Goal: Use online tool/utility

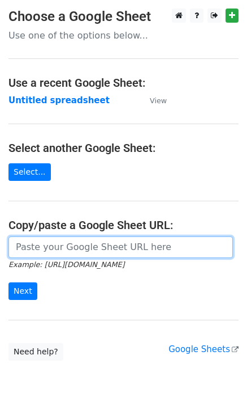
click at [20, 246] on input "url" at bounding box center [120, 247] width 225 height 22
paste input "[URL][DOMAIN_NAME]"
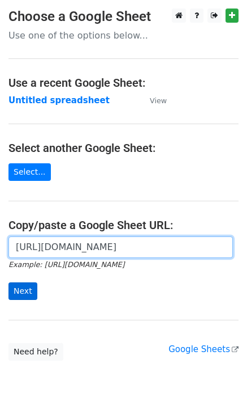
scroll to position [0, 248]
type input "[URL][DOMAIN_NAME]"
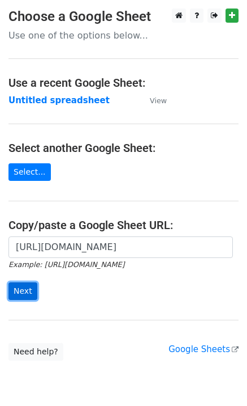
click at [24, 288] on input "Next" at bounding box center [22, 291] width 29 height 18
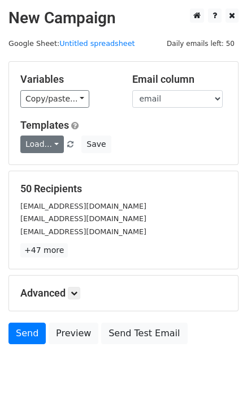
click at [35, 133] on div "Templates Load... Your First Left Chest or Cap Logo – Absolutely Free Your Firs…" at bounding box center [124, 136] width 224 height 35
click at [37, 143] on link "Load..." at bounding box center [42, 144] width 44 height 18
